Goal: Task Accomplishment & Management: Use online tool/utility

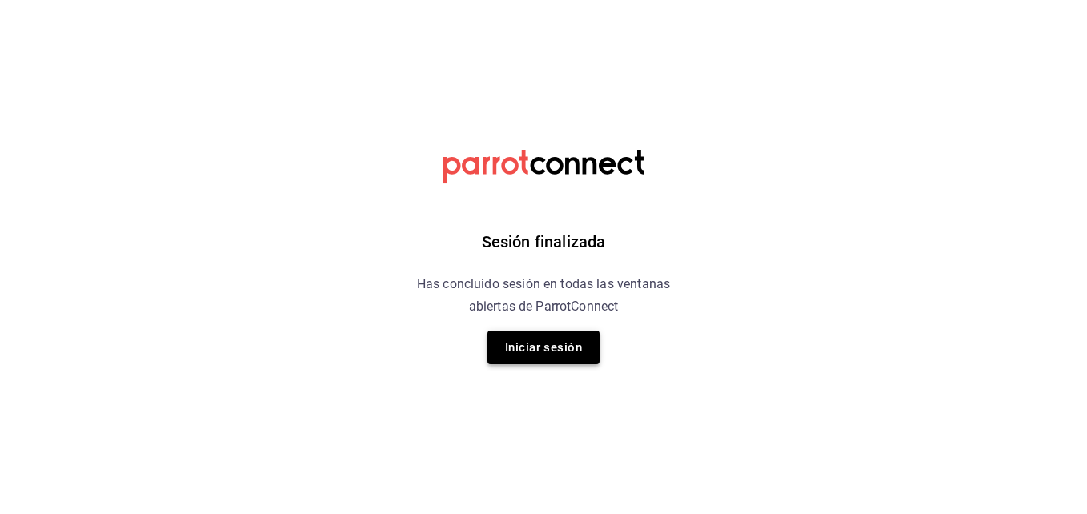
click at [554, 349] on button "Iniciar sesión" at bounding box center [543, 347] width 112 height 34
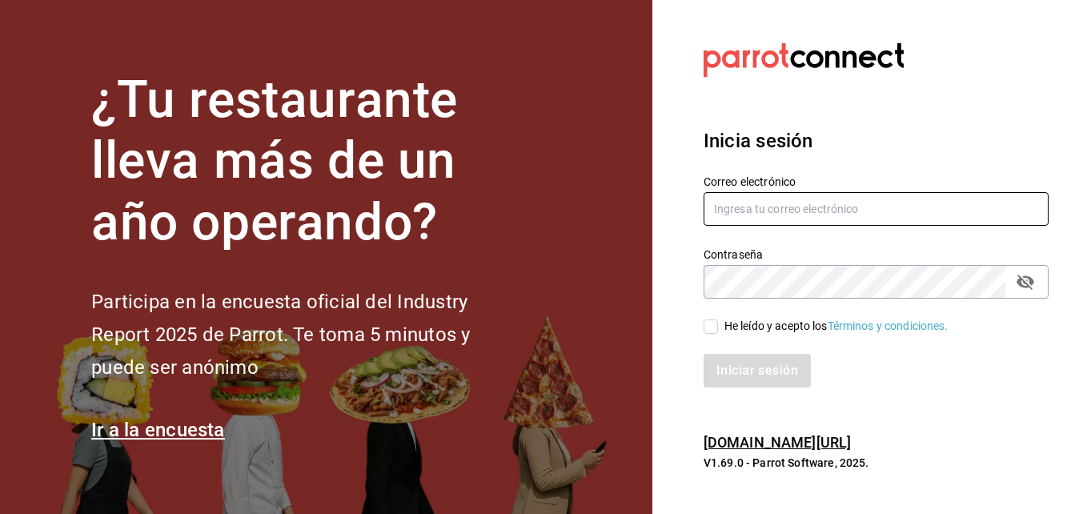
click at [735, 215] on input "text" at bounding box center [875, 209] width 345 height 34
type input "[EMAIL_ADDRESS][DOMAIN_NAME]"
click at [722, 325] on span "He leído y acepto los Términos y condiciones." at bounding box center [833, 326] width 230 height 17
click at [718, 325] on input "He leído y acepto los Términos y condiciones." at bounding box center [710, 326] width 14 height 14
checkbox input "true"
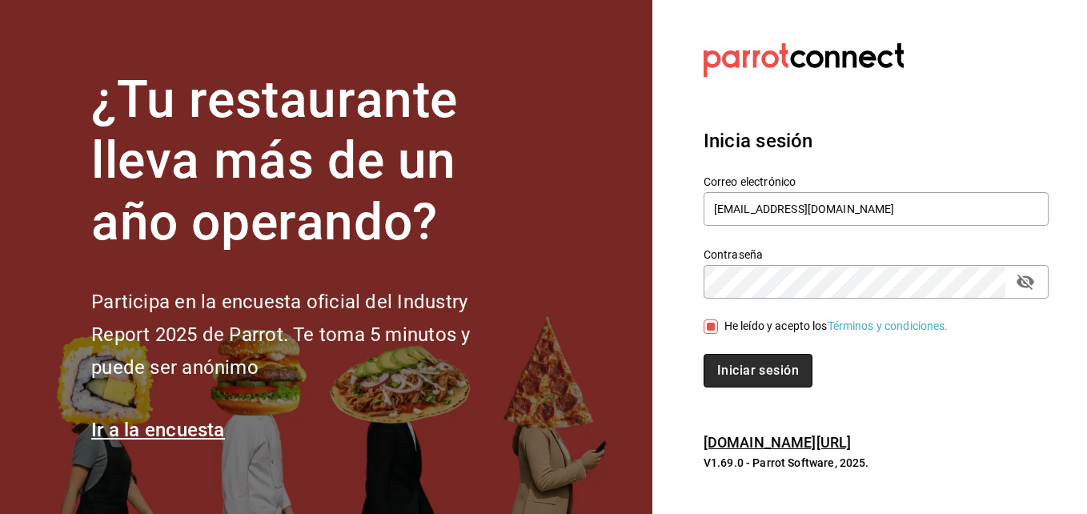
drag, startPoint x: 737, startPoint y: 362, endPoint x: 734, endPoint y: 370, distance: 8.4
click at [734, 370] on button "Iniciar sesión" at bounding box center [757, 371] width 109 height 34
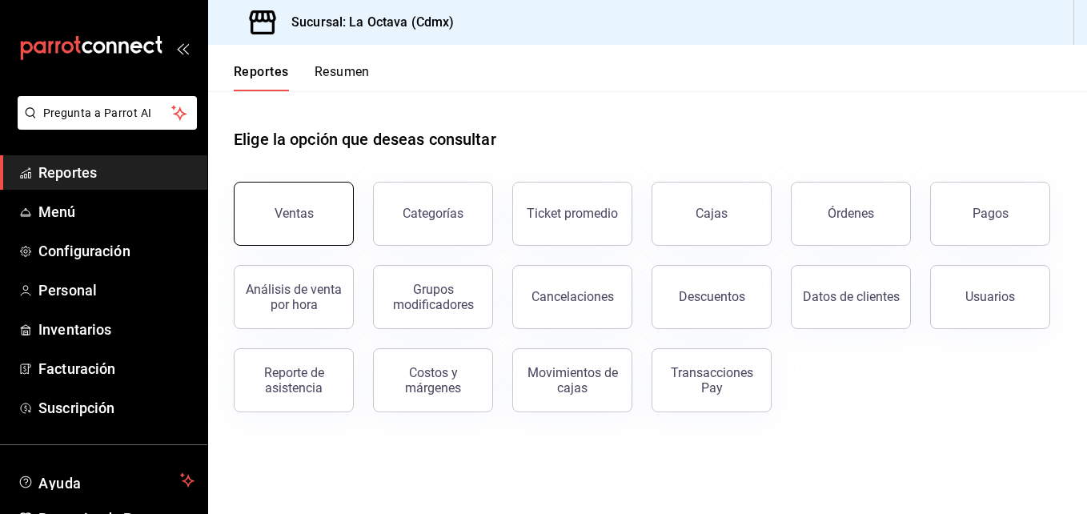
click at [317, 202] on button "Ventas" at bounding box center [294, 214] width 120 height 64
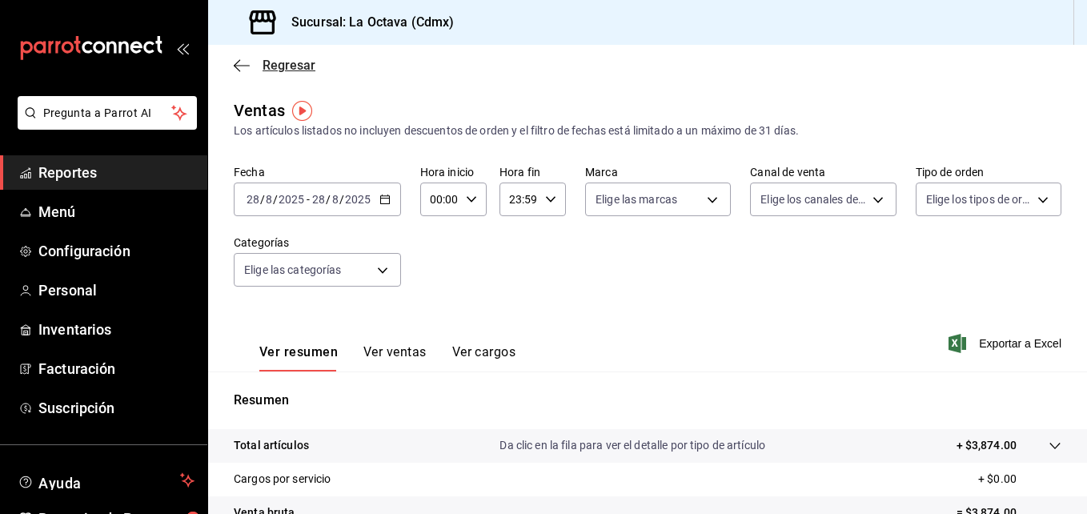
click at [236, 63] on icon "button" at bounding box center [237, 65] width 6 height 12
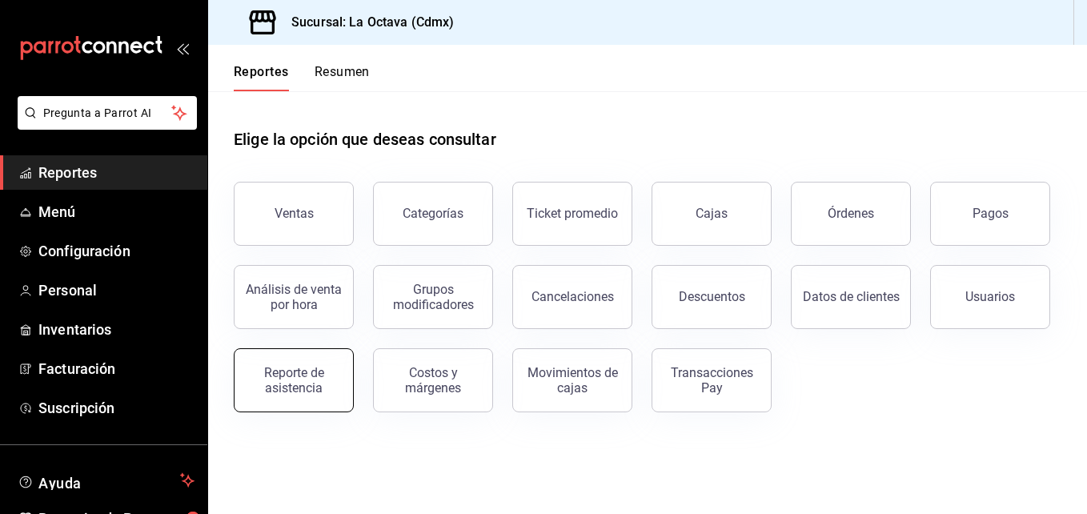
click at [276, 376] on div "Reporte de asistencia" at bounding box center [293, 380] width 99 height 30
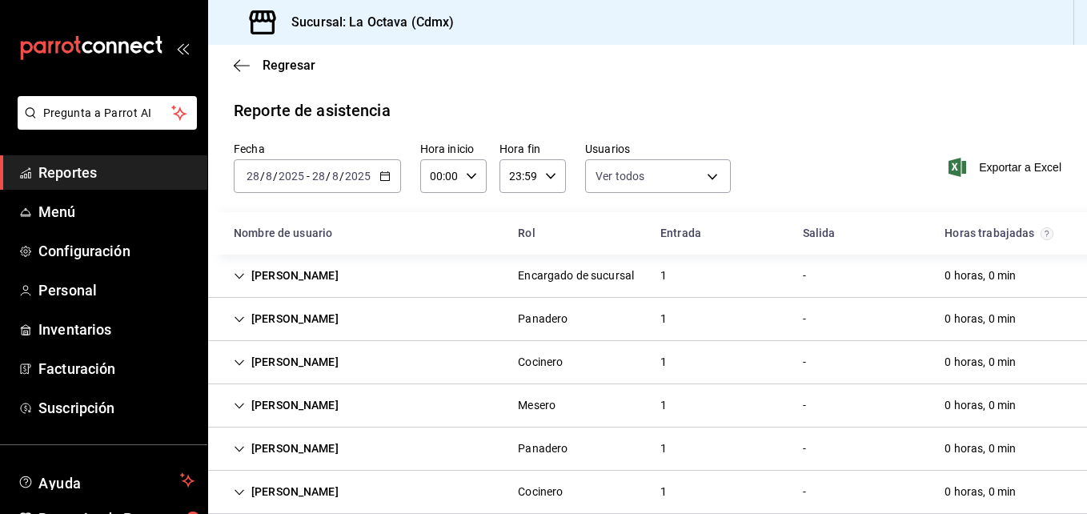
click at [388, 171] on icon "button" at bounding box center [384, 175] width 11 height 11
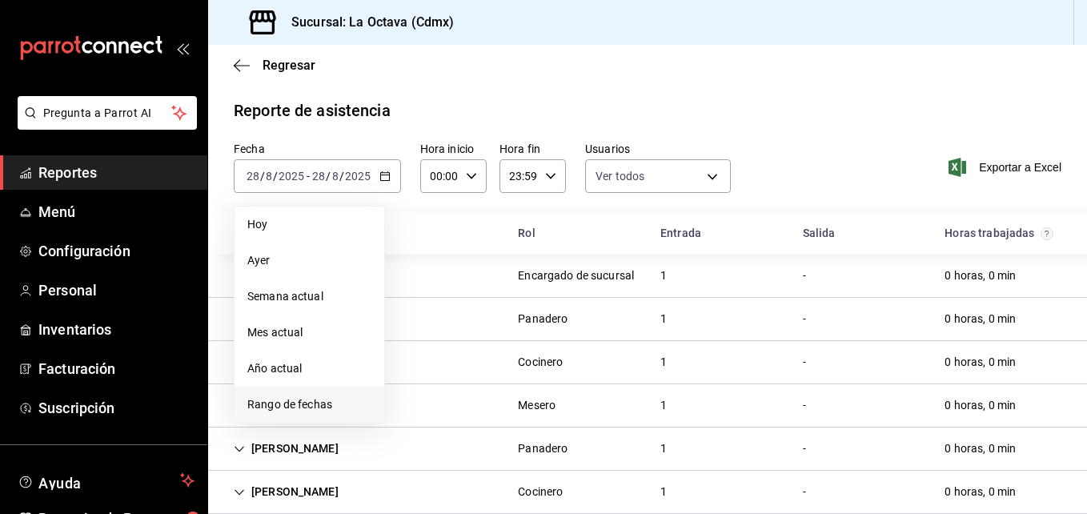
click at [310, 408] on span "Rango de fechas" at bounding box center [309, 404] width 124 height 17
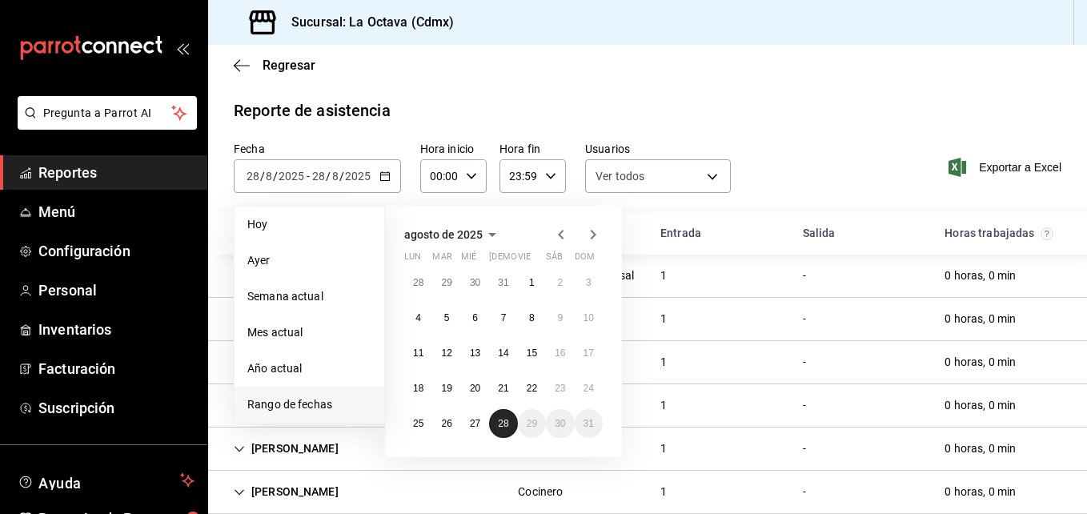
click at [492, 423] on button "28" at bounding box center [503, 423] width 28 height 29
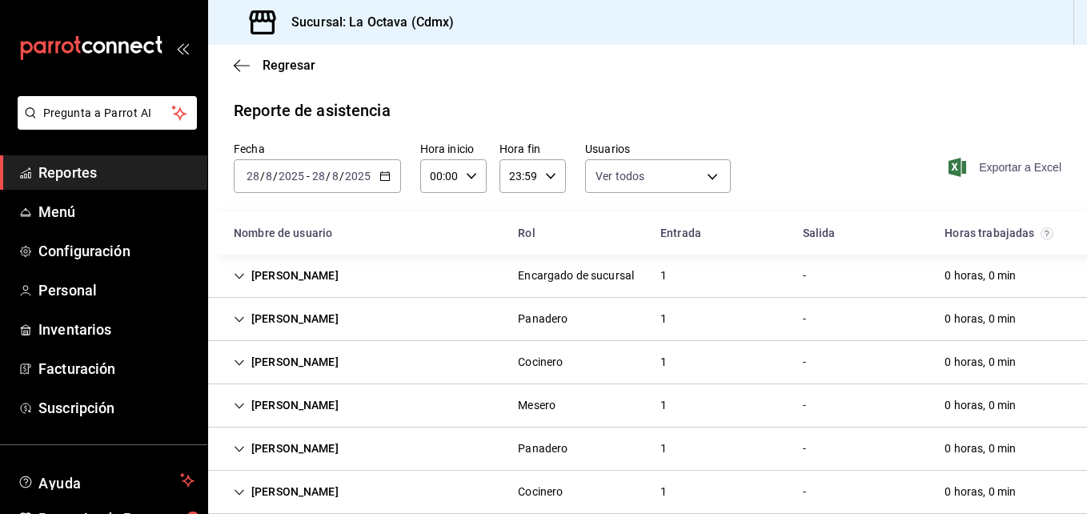
click at [989, 167] on span "Exportar a Excel" at bounding box center [1006, 167] width 110 height 19
